Goal: Information Seeking & Learning: Learn about a topic

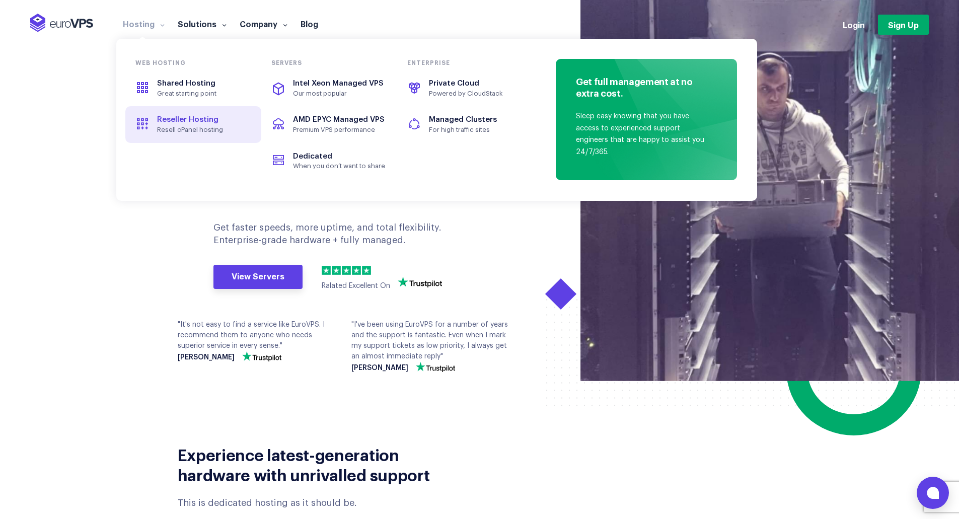
click at [172, 123] on span "Reseller Hosting" at bounding box center [187, 120] width 61 height 8
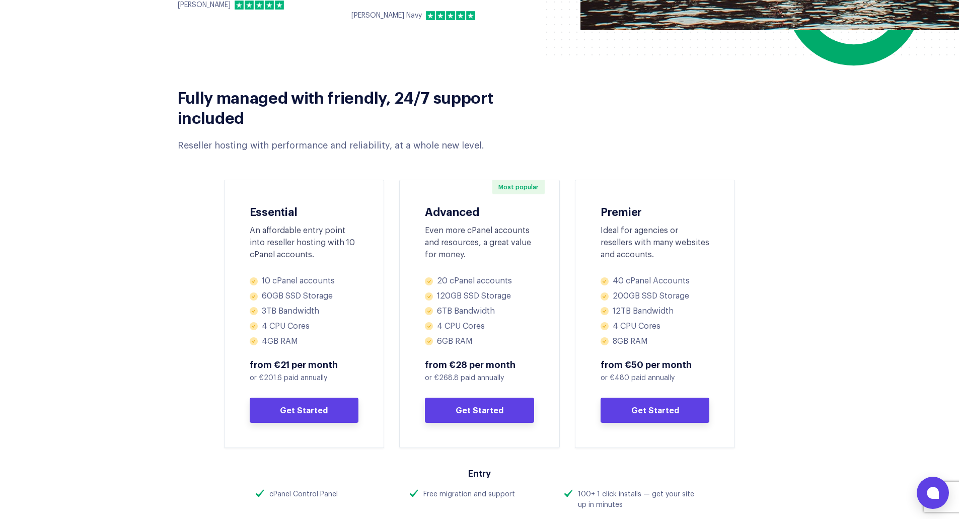
scroll to position [352, 0]
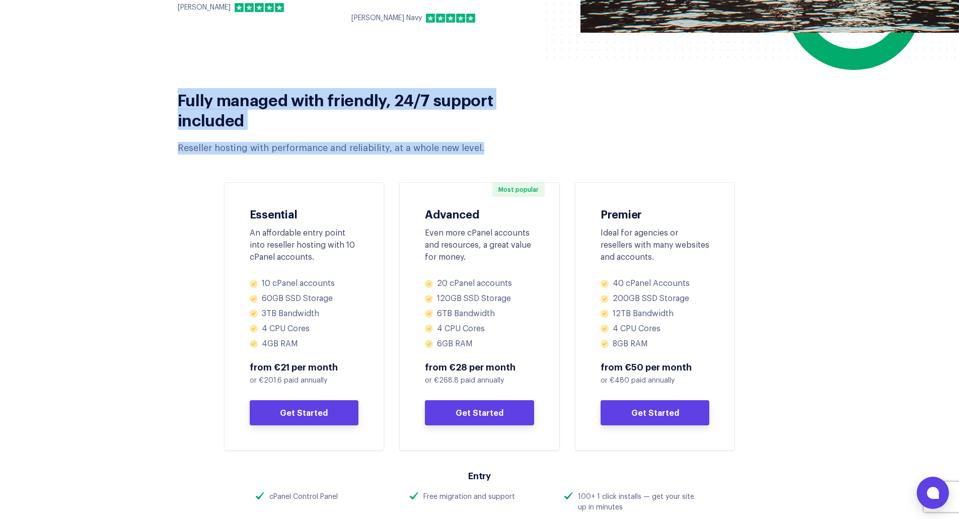
drag, startPoint x: 505, startPoint y: 145, endPoint x: 180, endPoint y: 96, distance: 329.5
click at [180, 96] on div "Fully managed with friendly, 24/7 support included Reseller hosting with perfor…" at bounding box center [350, 117] width 361 height 76
click at [250, 134] on div "Fully managed with friendly, 24/7 support included Reseller hosting with perfor…" at bounding box center [350, 117] width 361 height 76
